Goal: Find specific page/section

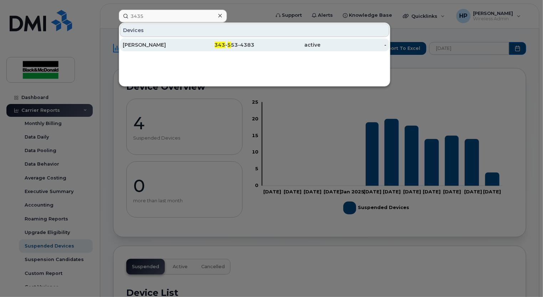
type input "3435"
click at [238, 45] on div "343 - 5 53-4383" at bounding box center [222, 44] width 66 height 7
